Goal: Task Accomplishment & Management: Use online tool/utility

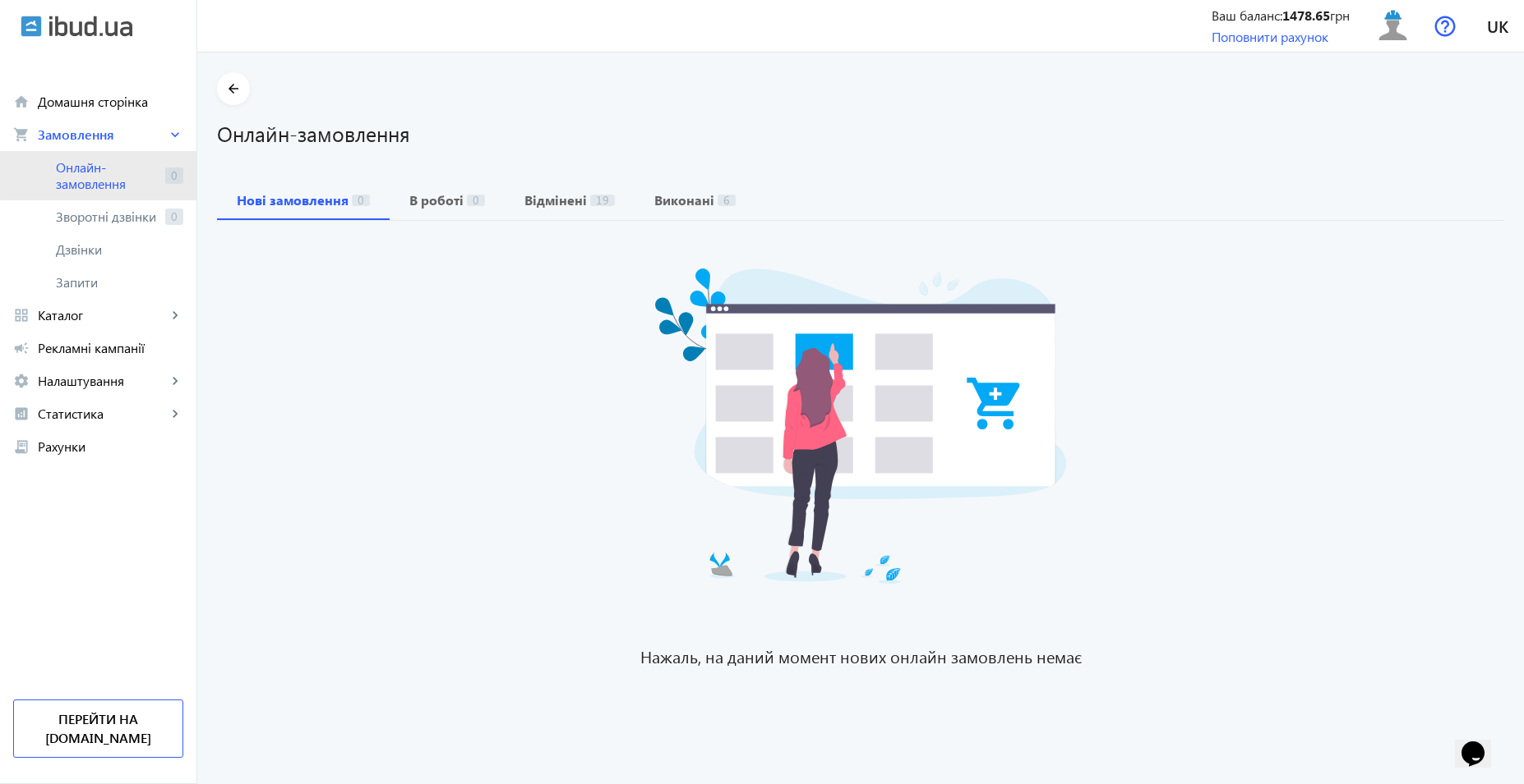
click at [106, 169] on span "Онлайн-замовлення" at bounding box center [106, 176] width 102 height 33
click at [116, 182] on span "Онлайн-замовлення" at bounding box center [106, 176] width 102 height 33
